Goal: Information Seeking & Learning: Learn about a topic

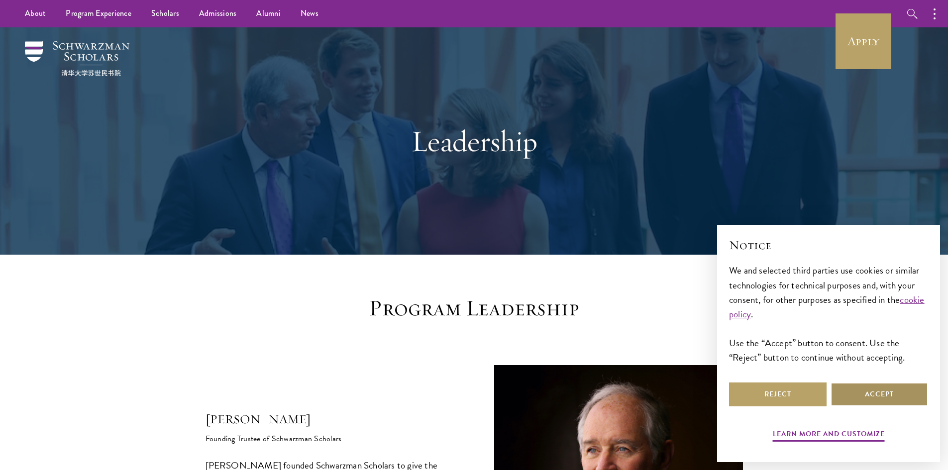
click at [873, 390] on button "Accept" at bounding box center [880, 395] width 98 height 24
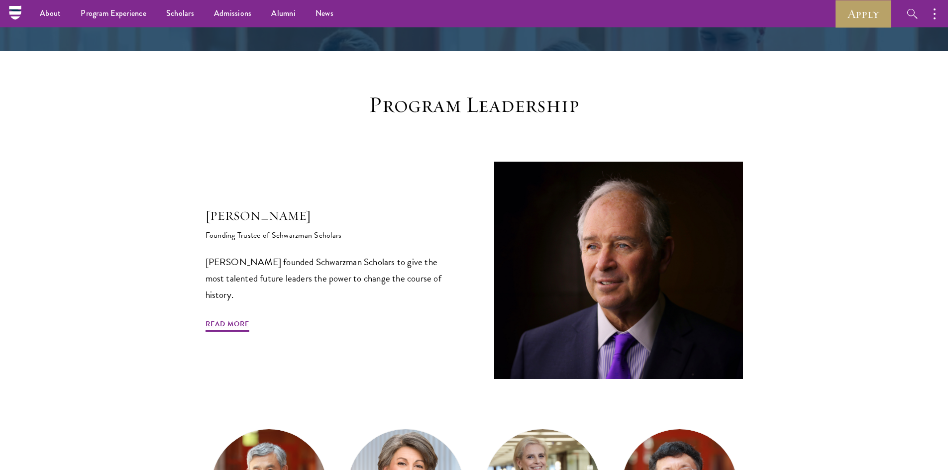
scroll to position [199, 0]
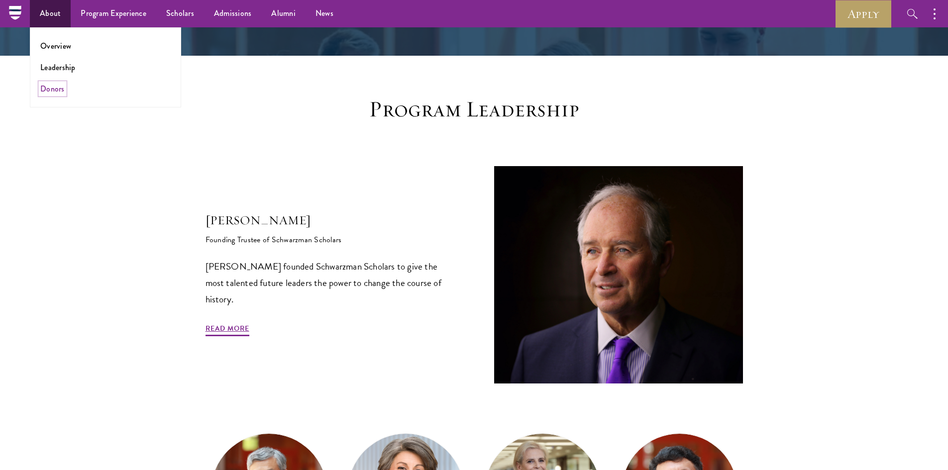
click at [54, 84] on link "Donors" at bounding box center [52, 88] width 24 height 11
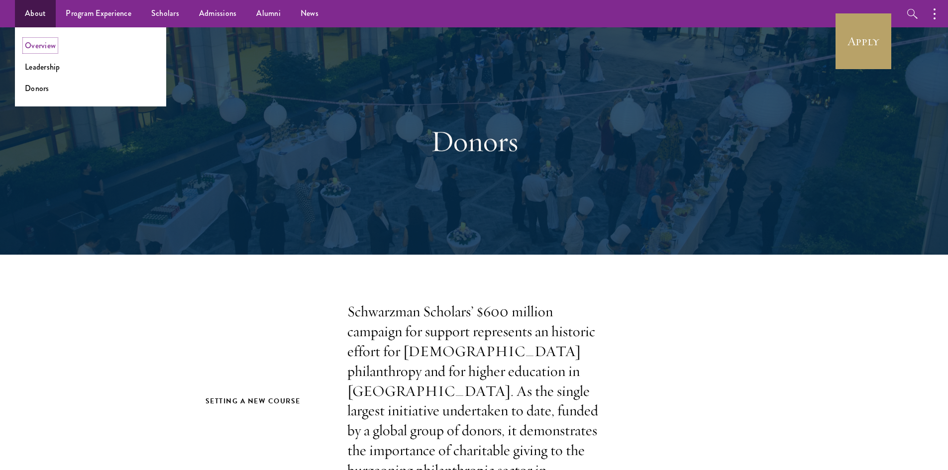
click at [41, 43] on link "Overview" at bounding box center [40, 45] width 31 height 11
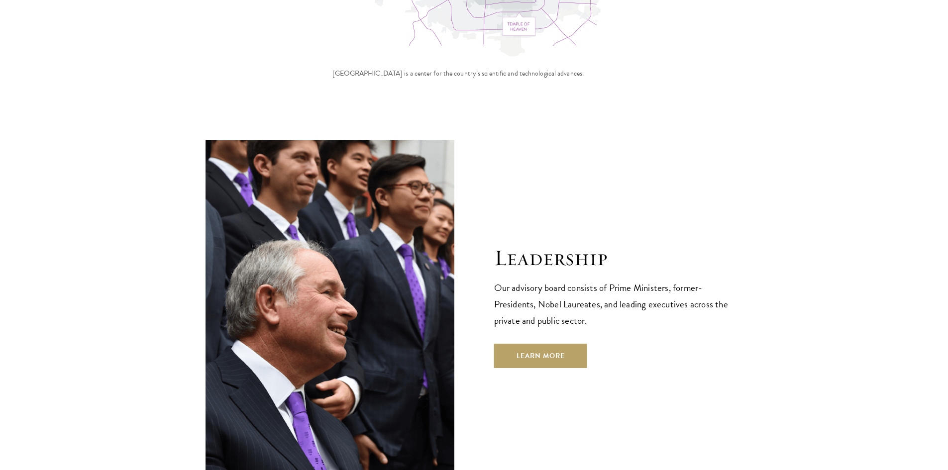
scroll to position [3385, 0]
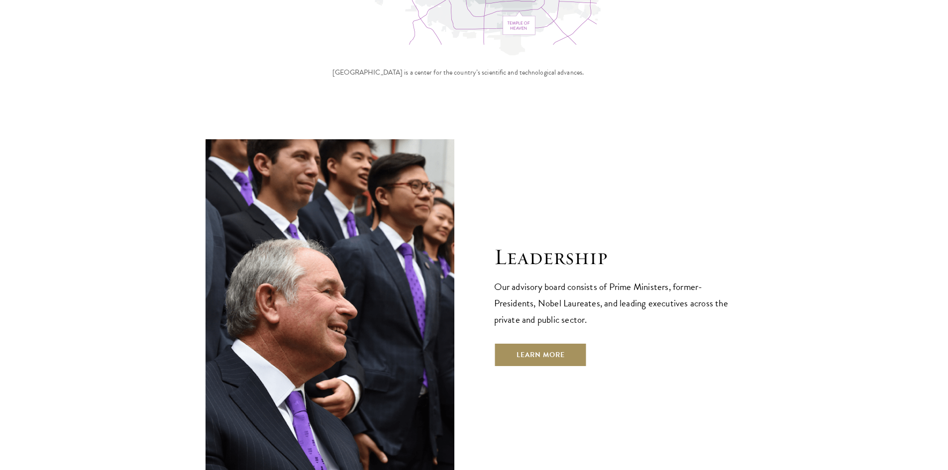
click at [540, 343] on link "Learn More" at bounding box center [540, 355] width 93 height 24
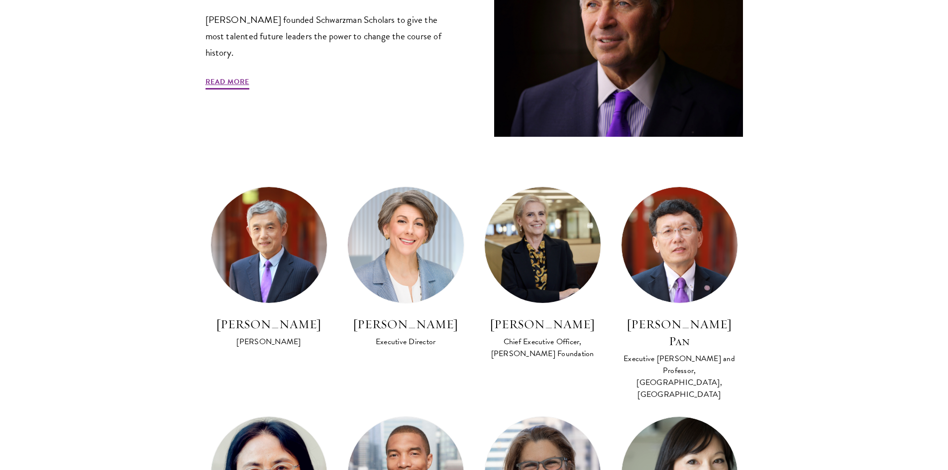
scroll to position [448, 0]
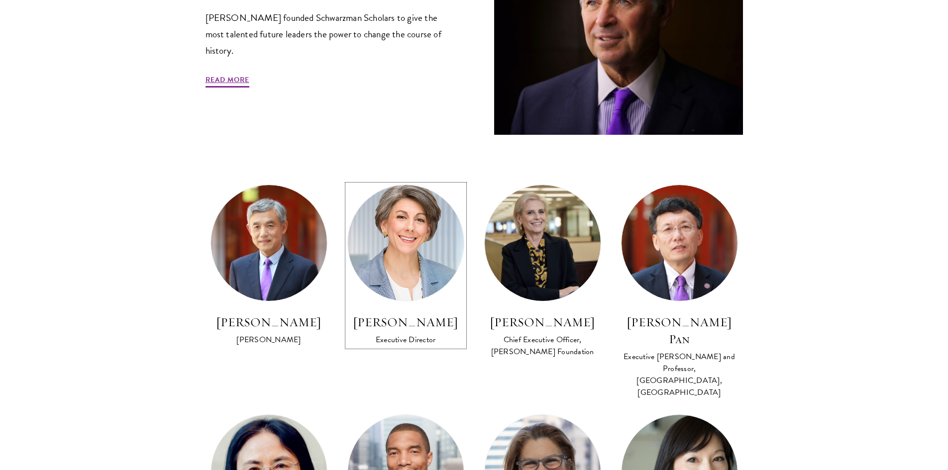
click at [399, 252] on img at bounding box center [405, 243] width 127 height 127
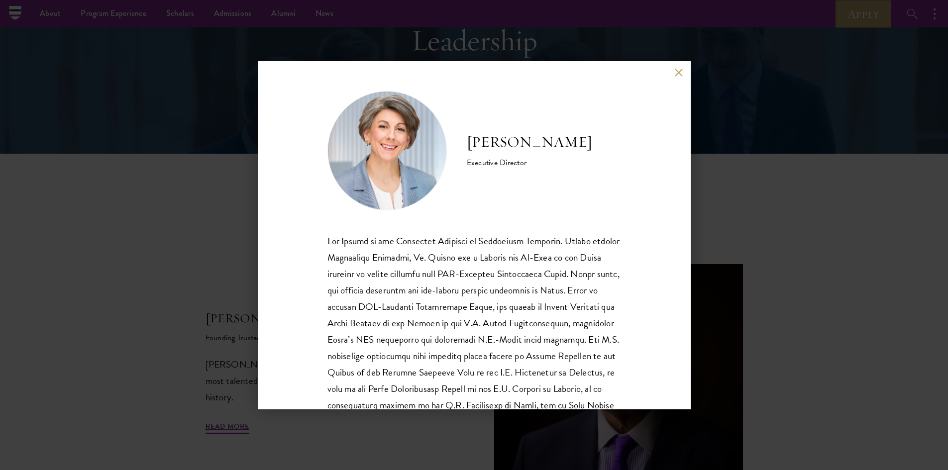
scroll to position [100, 0]
